Goal: Check status: Check status

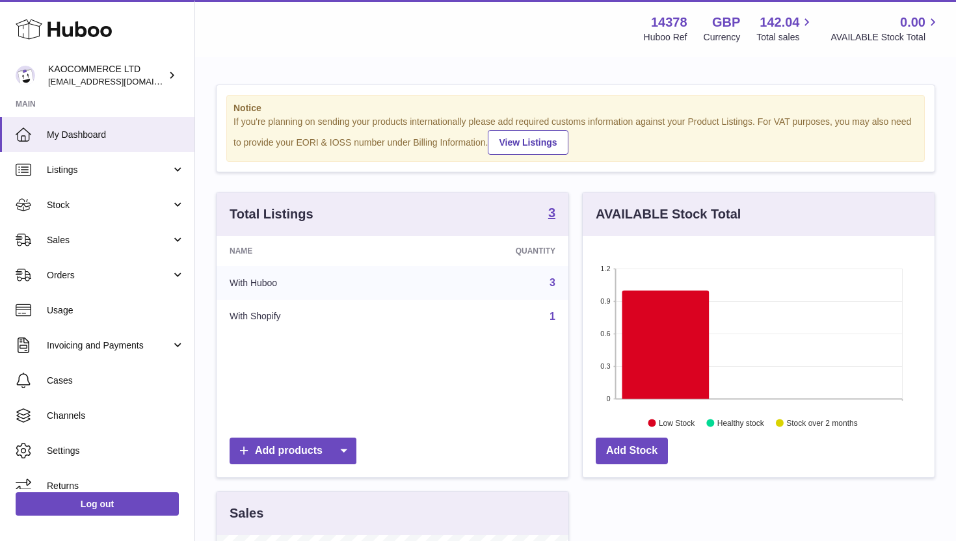
scroll to position [203, 352]
click at [110, 202] on span "Stock" at bounding box center [109, 205] width 124 height 12
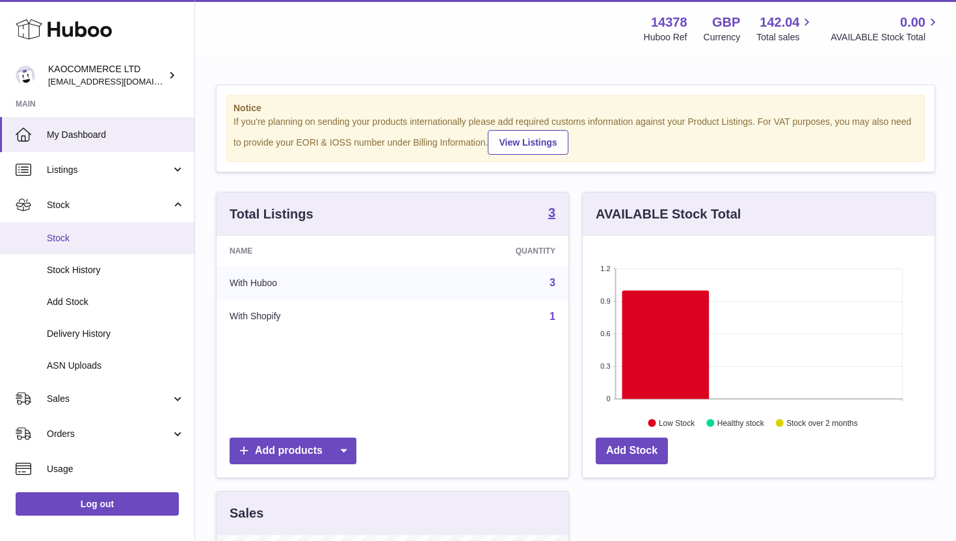
click at [101, 245] on link "Stock" at bounding box center [97, 238] width 195 height 32
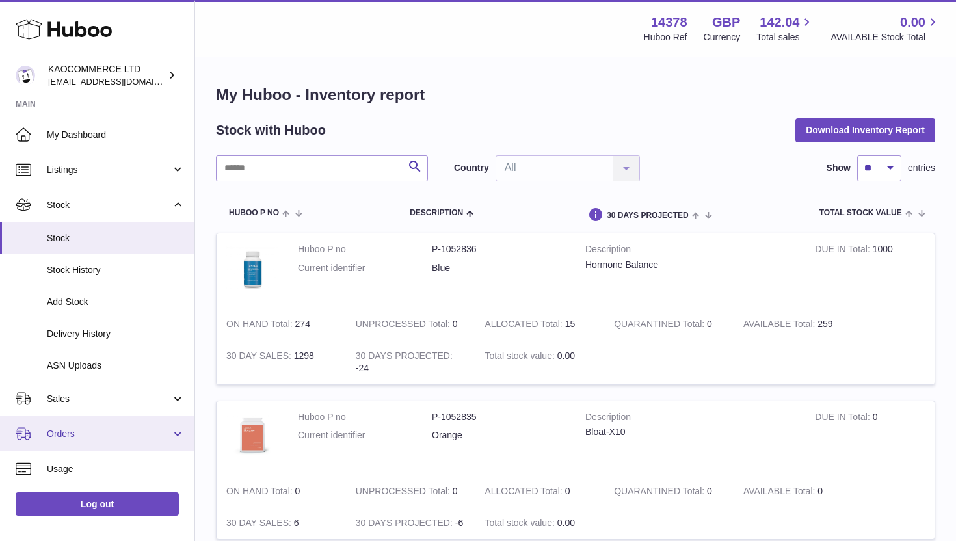
click at [98, 423] on link "Orders" at bounding box center [97, 433] width 195 height 35
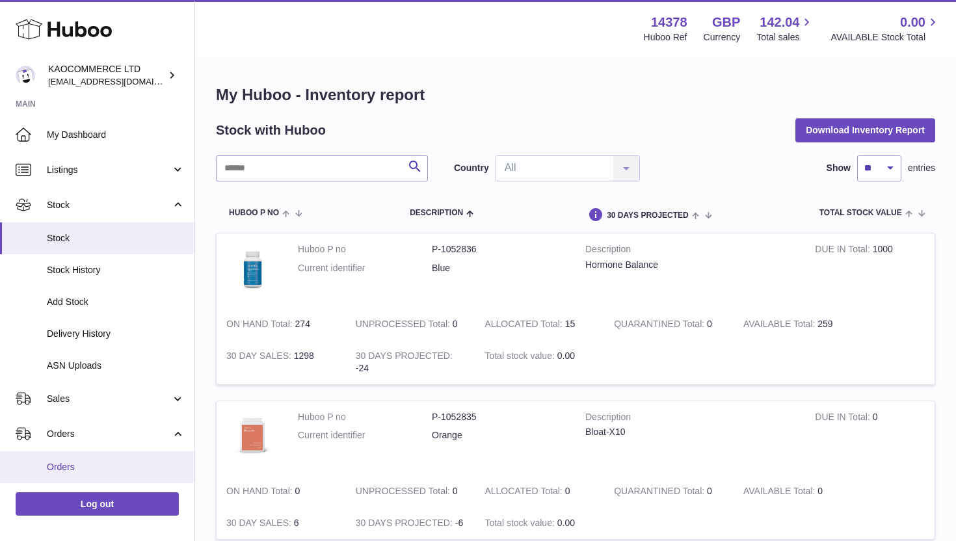
click at [83, 468] on span "Orders" at bounding box center [116, 467] width 138 height 12
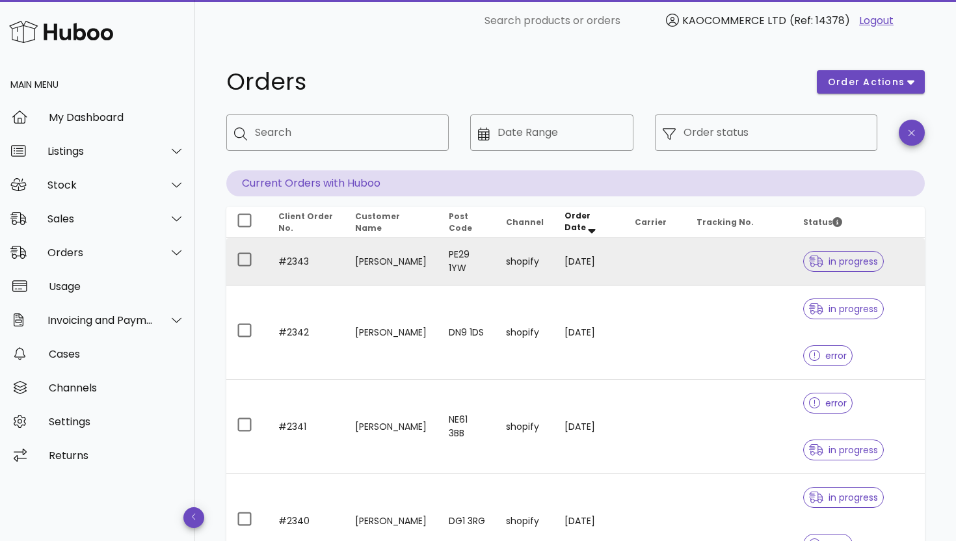
click at [350, 254] on td "Sue Halliday" at bounding box center [392, 261] width 94 height 47
